Goal: Information Seeking & Learning: Understand process/instructions

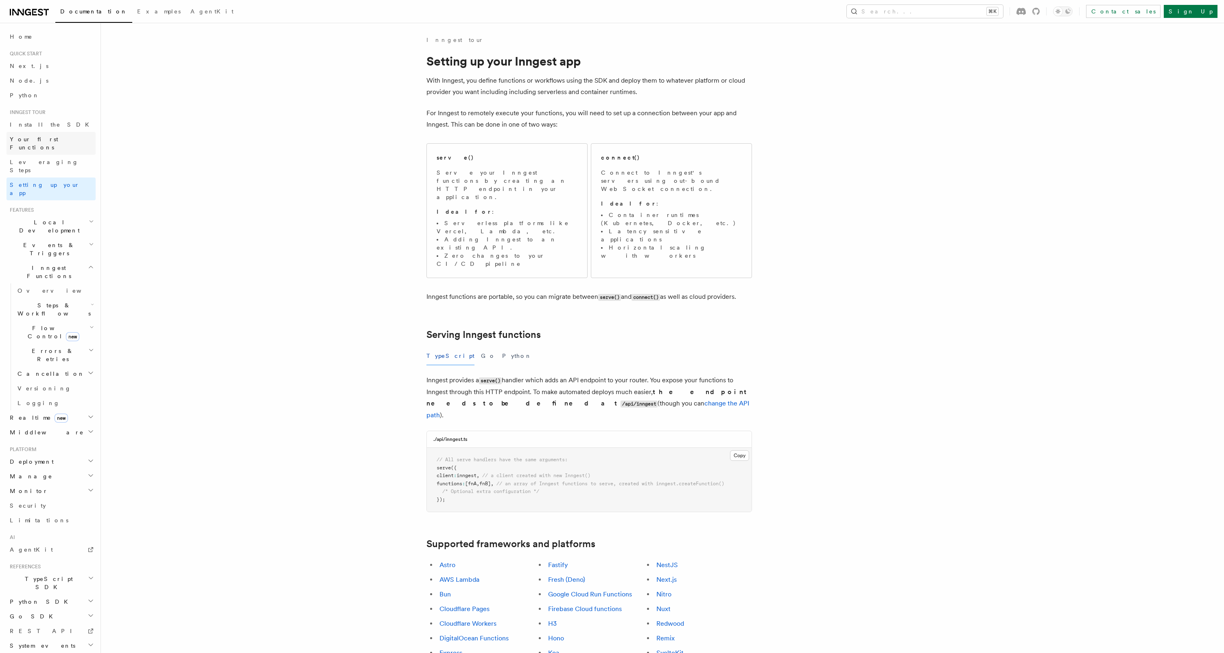
click at [43, 137] on span "Your first Functions" at bounding box center [34, 143] width 48 height 15
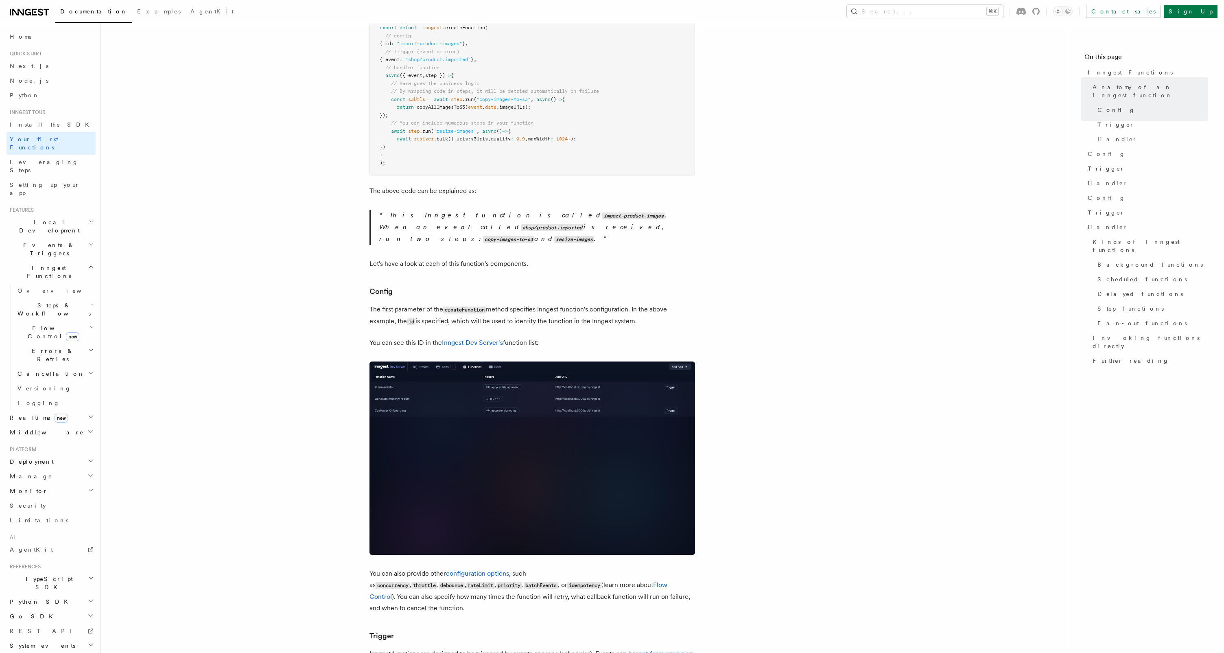
scroll to position [247, 0]
click at [1213, 13] on link "Sign Up" at bounding box center [1191, 11] width 54 height 13
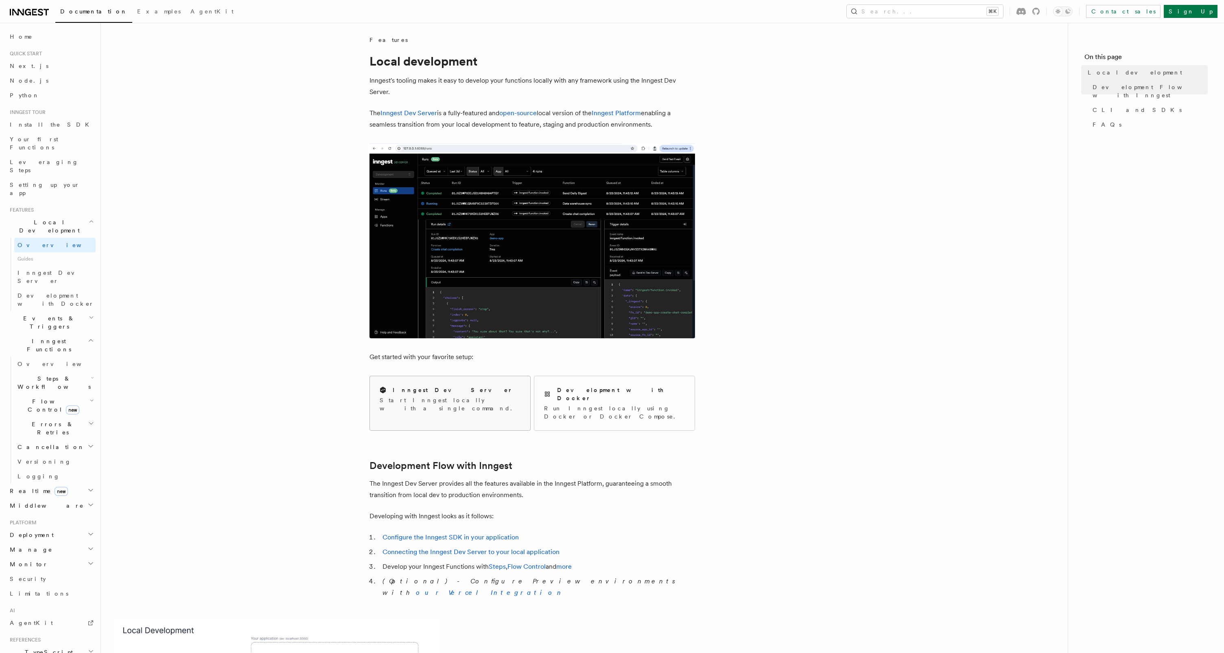
click at [434, 392] on h2 "Inngest Dev Server" at bounding box center [453, 390] width 120 height 8
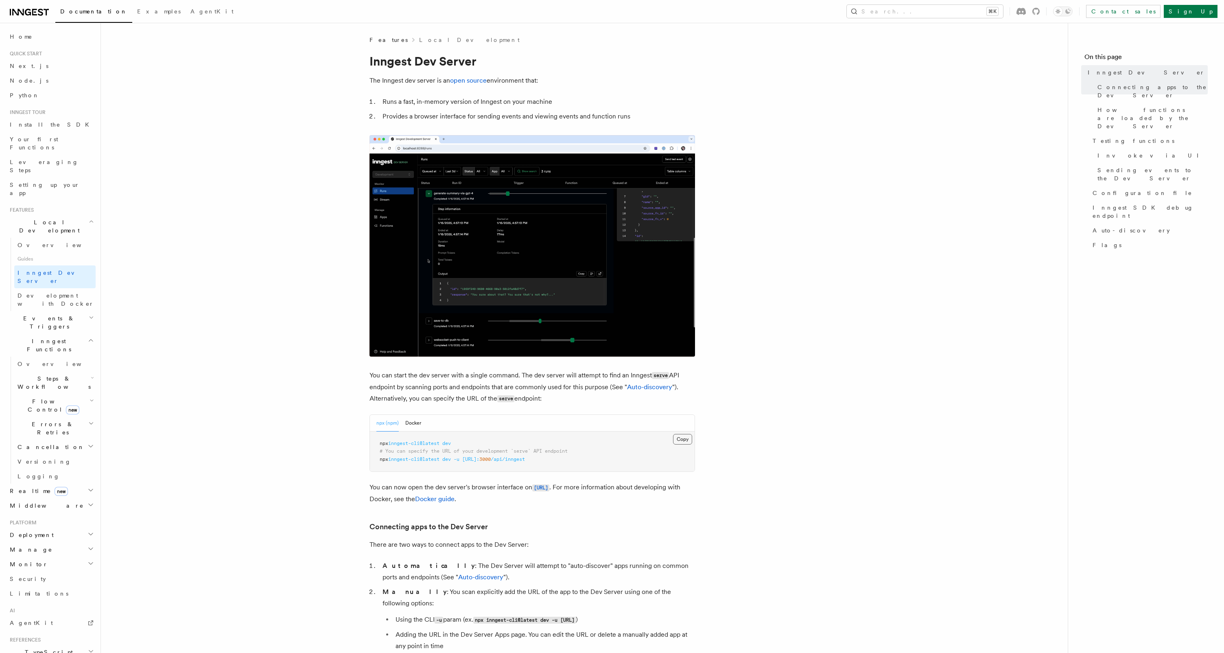
click at [677, 439] on button "Copy Copied" at bounding box center [682, 439] width 19 height 11
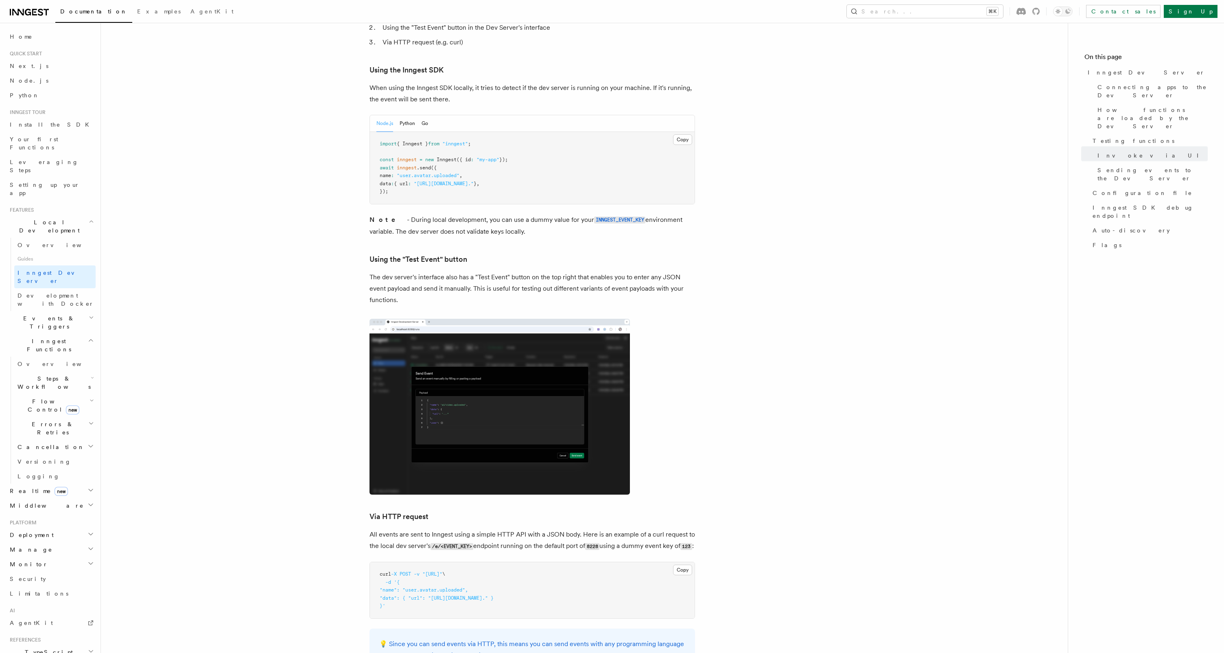
scroll to position [1480, 0]
